Goal: Navigation & Orientation: Find specific page/section

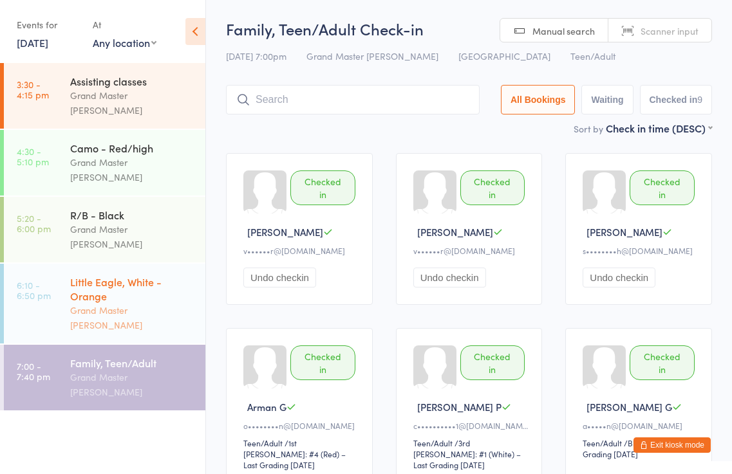
click at [123, 275] on div "Little Eagle, White - Orange" at bounding box center [132, 289] width 124 height 28
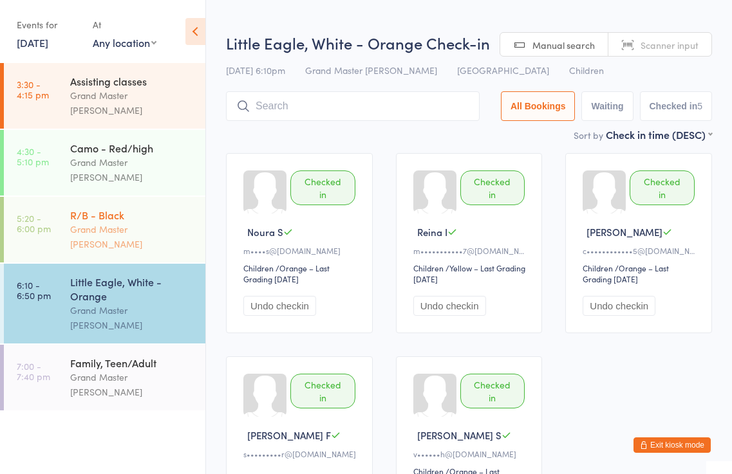
click at [106, 222] on div "Grand Master [PERSON_NAME]" at bounding box center [132, 237] width 124 height 30
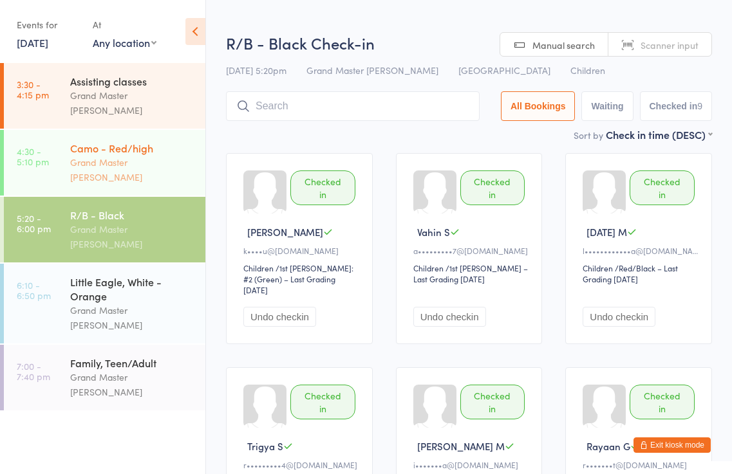
click at [100, 155] on div "Grand Master [PERSON_NAME]" at bounding box center [132, 170] width 124 height 30
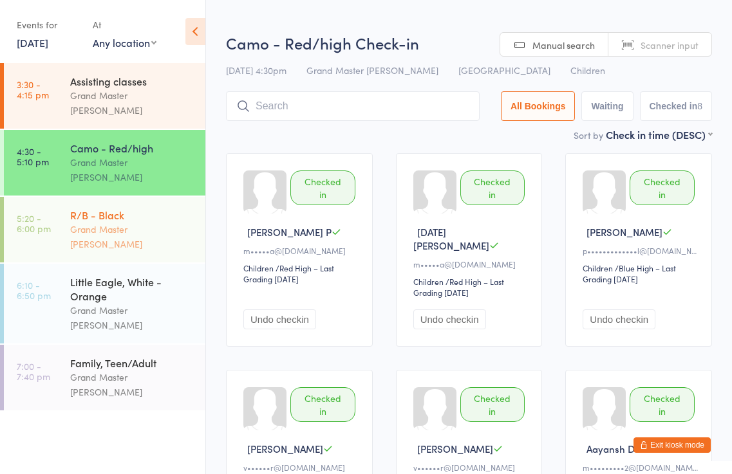
click at [92, 208] on div "R/B - Black" at bounding box center [132, 215] width 124 height 14
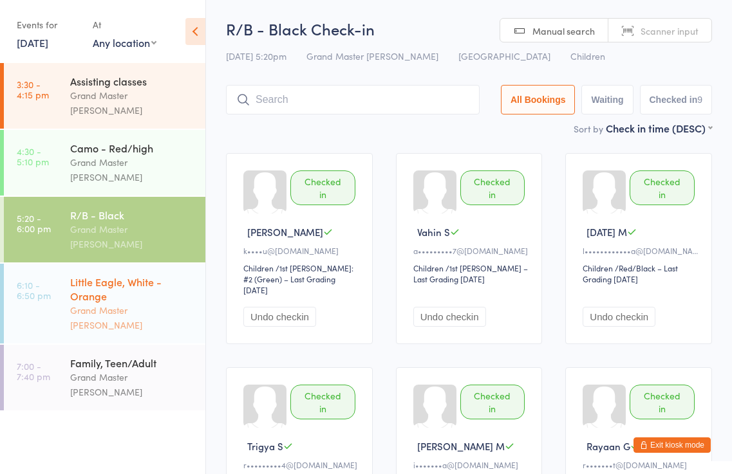
click at [104, 275] on div "Little Eagle, White - Orange" at bounding box center [132, 289] width 124 height 28
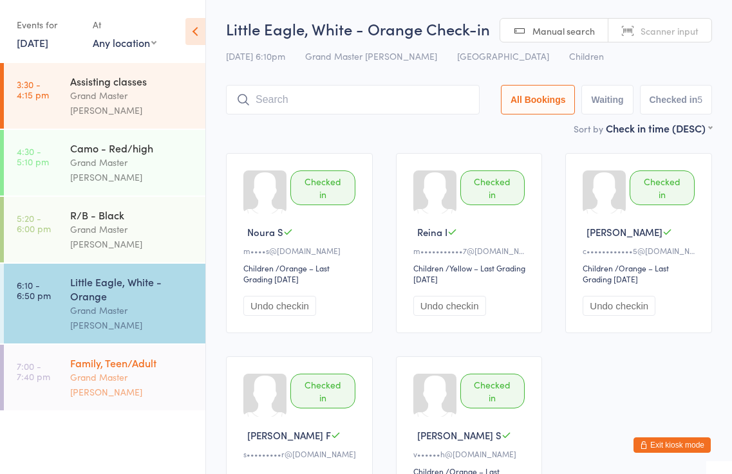
click at [101, 370] on div "Grand Master [PERSON_NAME]" at bounding box center [132, 385] width 124 height 30
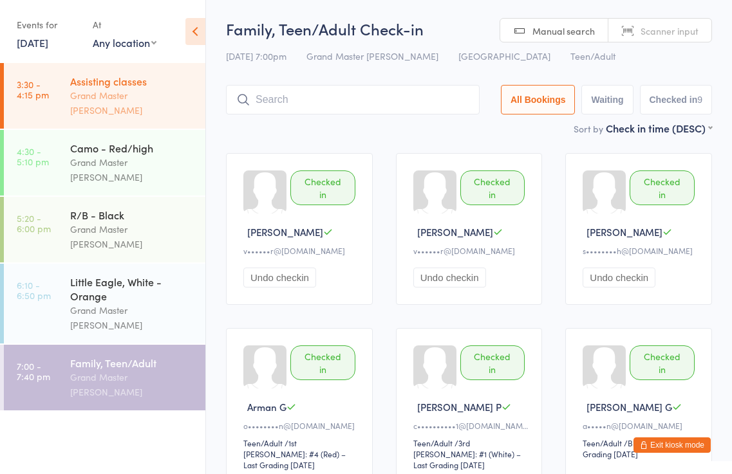
click at [88, 98] on div "Grand Master [PERSON_NAME]" at bounding box center [132, 103] width 124 height 30
